Goal: Navigation & Orientation: Find specific page/section

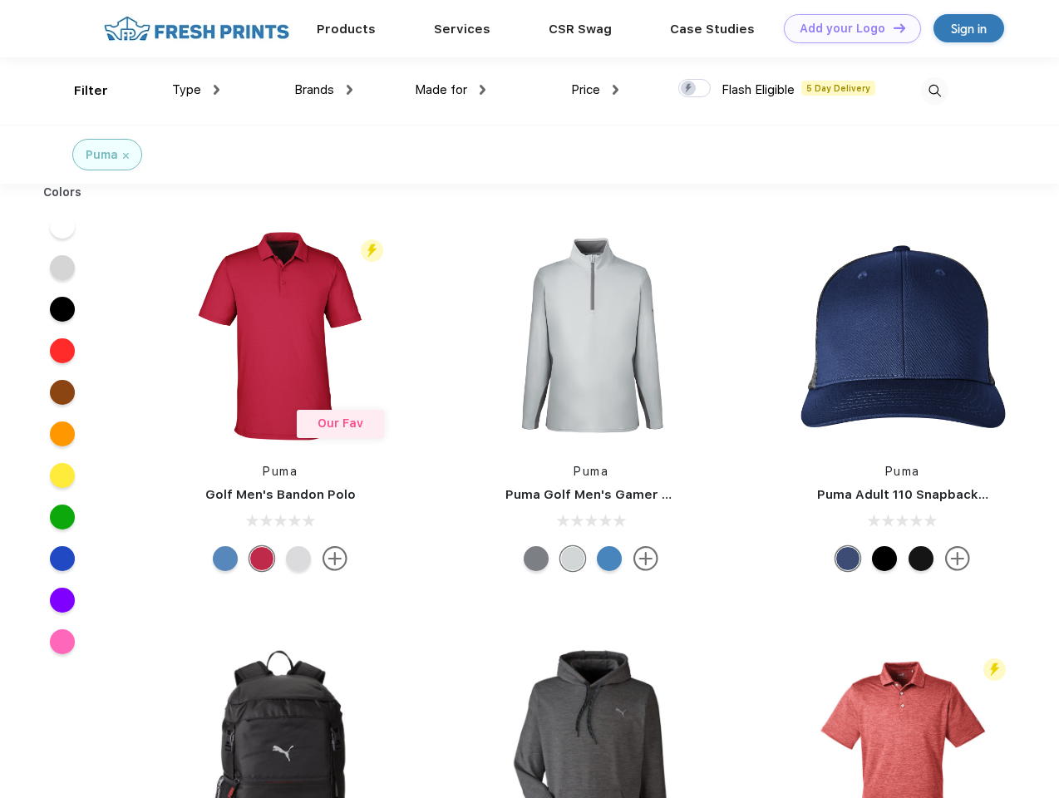
click at [846, 28] on link "Add your Logo Design Tool" at bounding box center [852, 28] width 137 height 29
click at [0, 0] on div "Design Tool" at bounding box center [0, 0] width 0 height 0
click at [892, 27] on link "Add your Logo Design Tool" at bounding box center [852, 28] width 137 height 29
click at [80, 91] on div "Filter" at bounding box center [91, 90] width 34 height 19
click at [196, 90] on span "Type" at bounding box center [186, 89] width 29 height 15
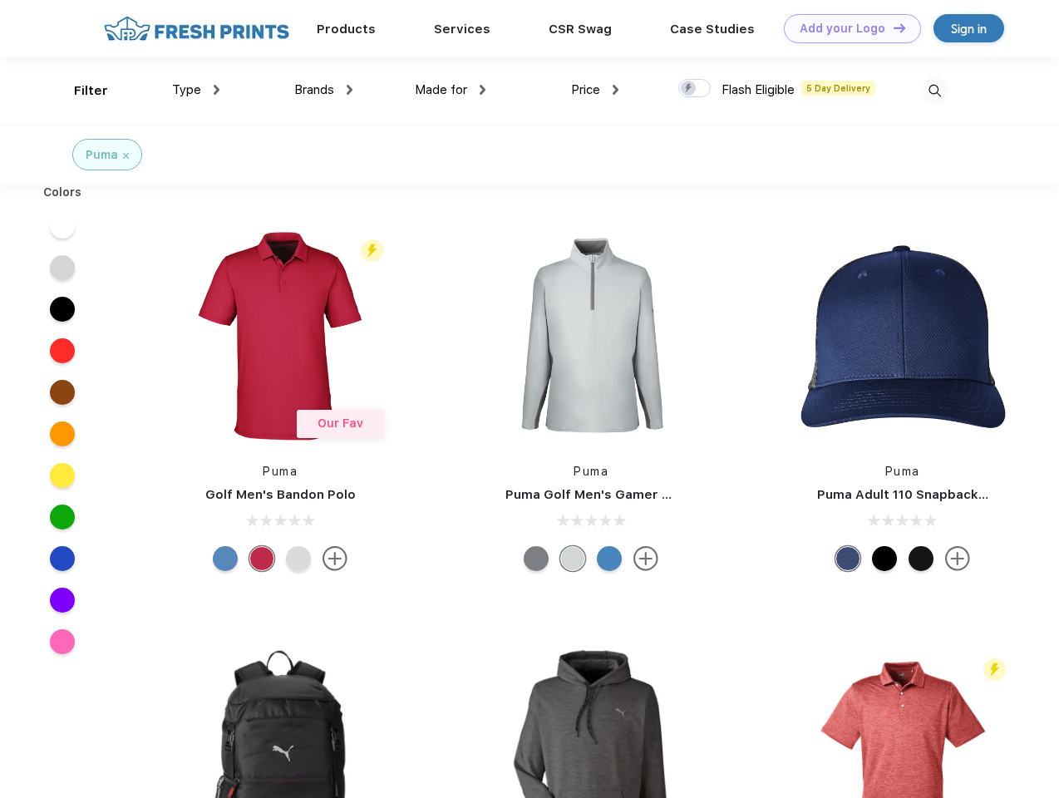
click at [323, 90] on span "Brands" at bounding box center [314, 89] width 40 height 15
click at [451, 90] on span "Made for" at bounding box center [441, 89] width 52 height 15
click at [595, 90] on span "Price" at bounding box center [585, 89] width 29 height 15
click at [695, 89] on div at bounding box center [694, 88] width 32 height 18
click at [689, 89] on input "checkbox" at bounding box center [683, 83] width 11 height 11
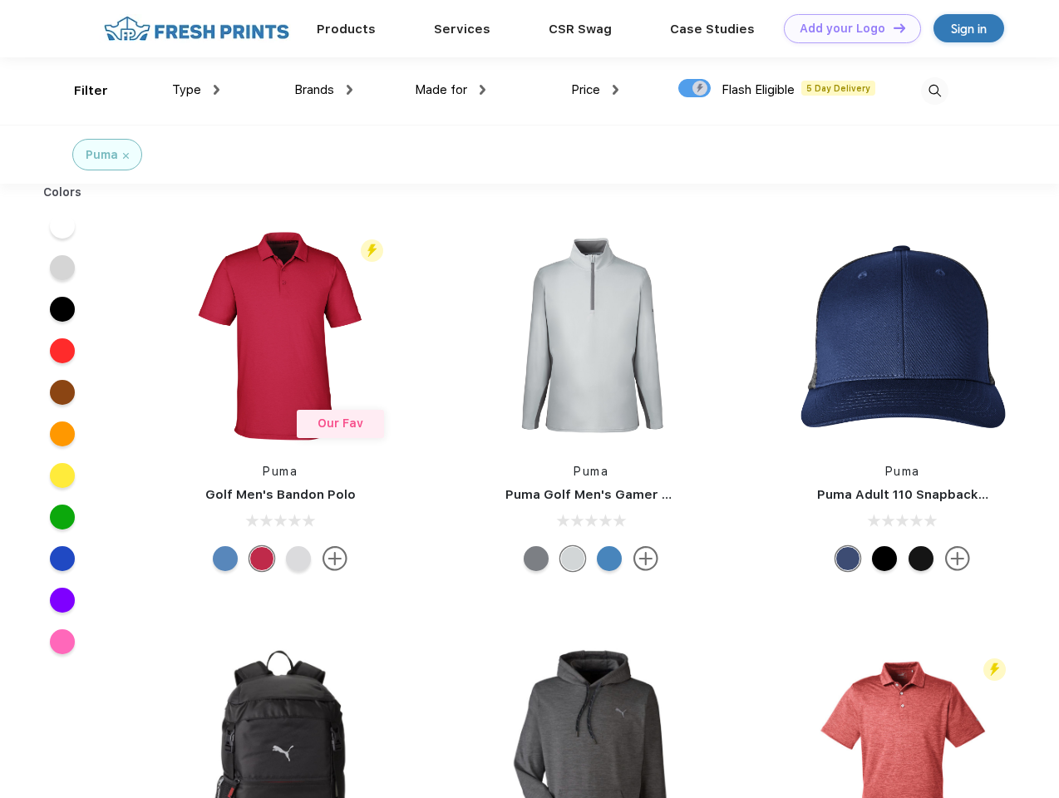
click at [935, 91] on img at bounding box center [934, 90] width 27 height 27
